Goal: Check status

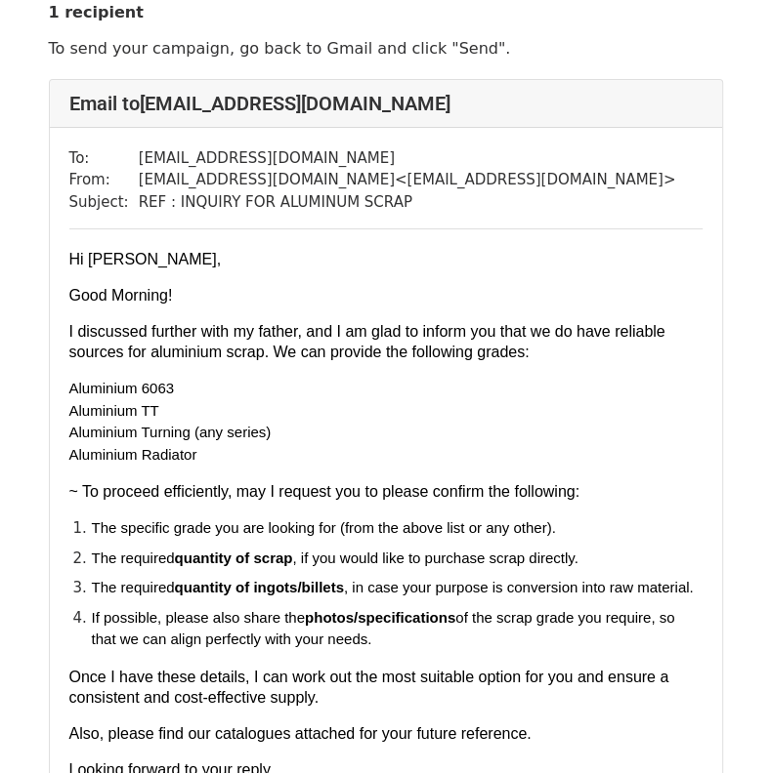
scroll to position [60, 0]
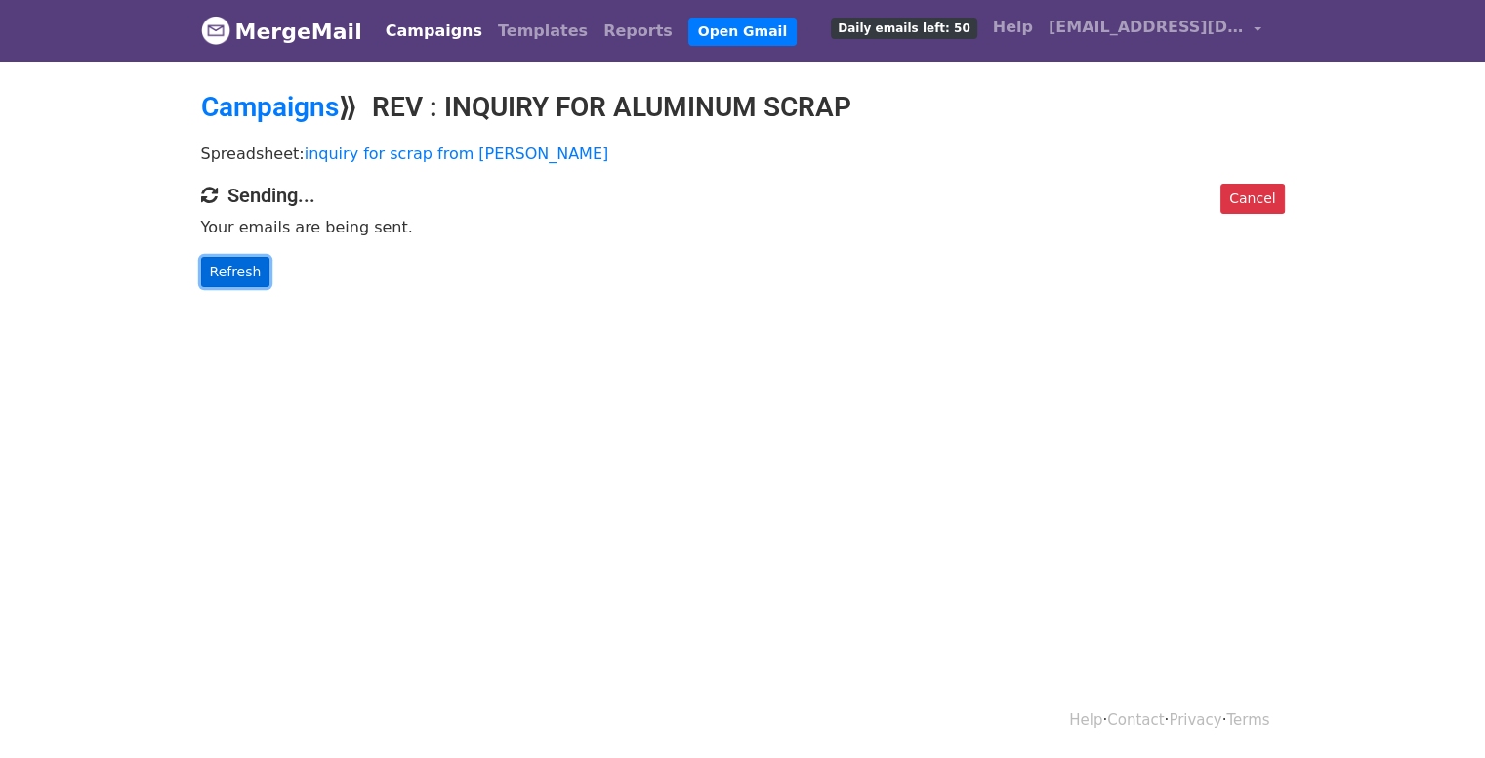
click at [225, 270] on link "Refresh" at bounding box center [235, 272] width 69 height 30
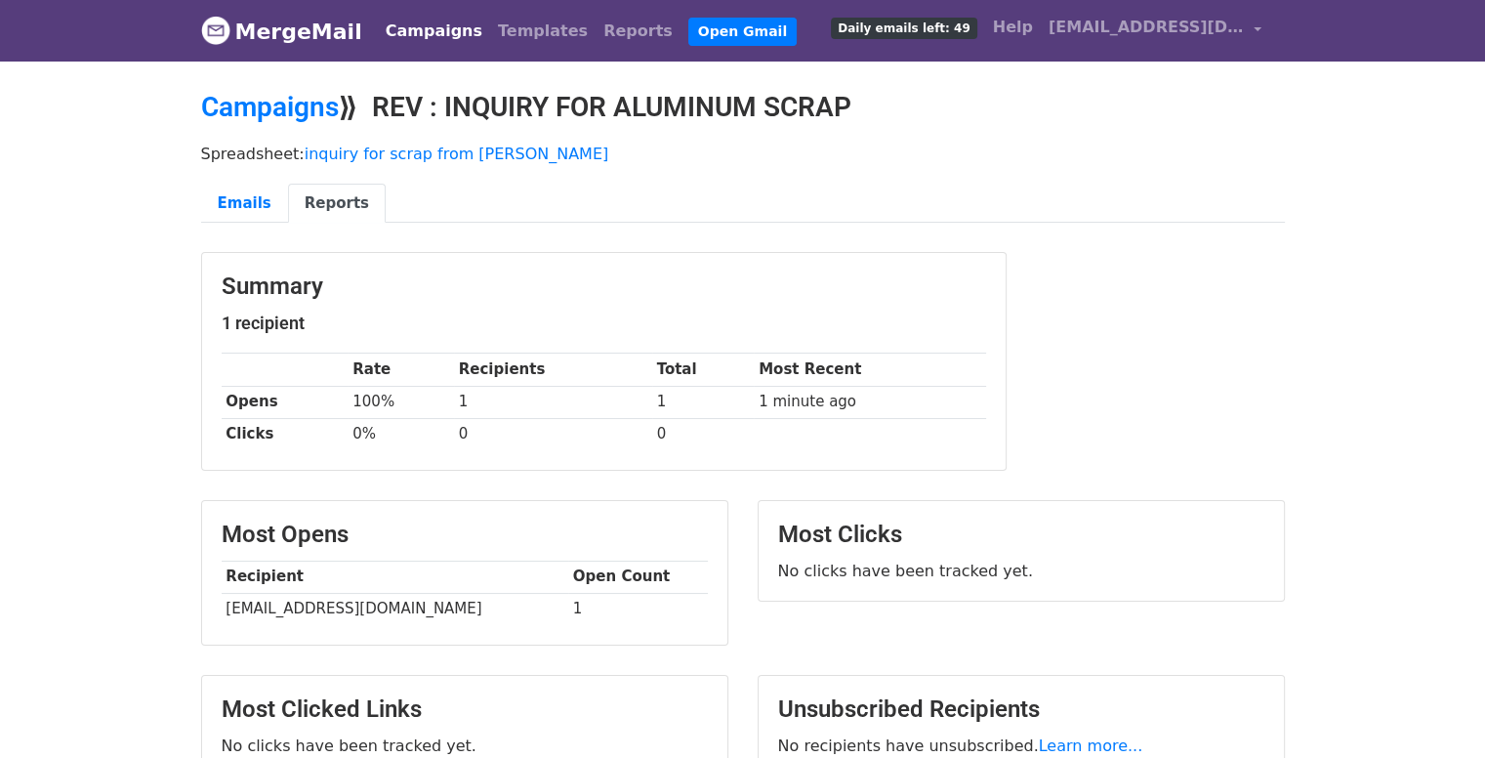
scroll to position [191, 0]
